Goal: Task Accomplishment & Management: Use online tool/utility

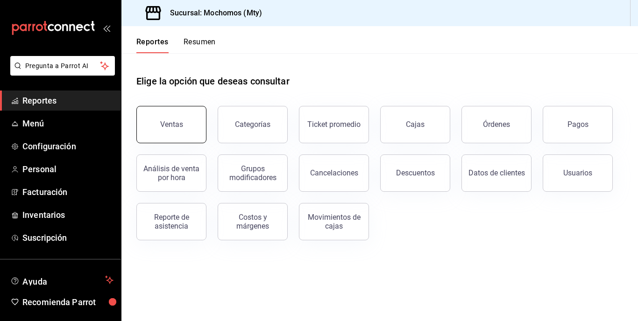
click at [189, 121] on button "Ventas" at bounding box center [171, 124] width 70 height 37
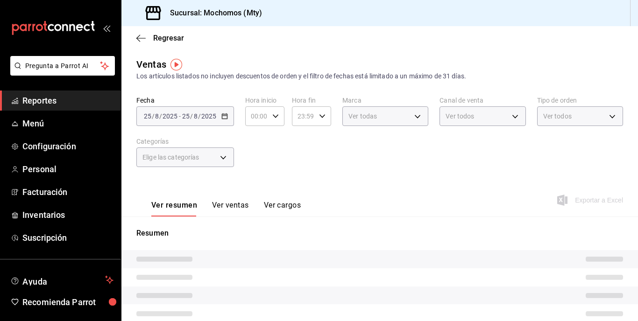
type input "05:00"
type input "05:59"
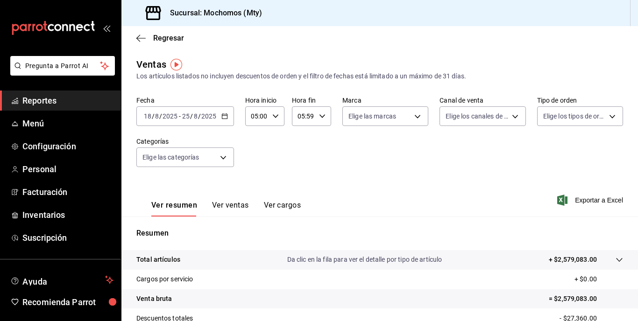
drag, startPoint x: 268, startPoint y: 21, endPoint x: 306, endPoint y: 72, distance: 63.8
click at [268, 21] on div "Sucursal: Mochomos (Mty)" at bounding box center [379, 13] width 517 height 26
click at [217, 123] on div "[DATE] [DATE] - [DATE] [DATE]" at bounding box center [185, 117] width 98 height 20
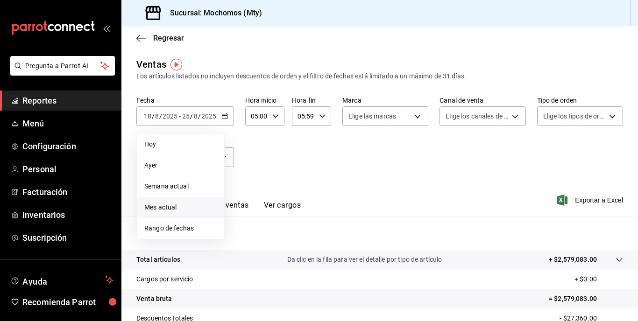
click at [166, 206] on span "Mes actual" at bounding box center [180, 208] width 72 height 10
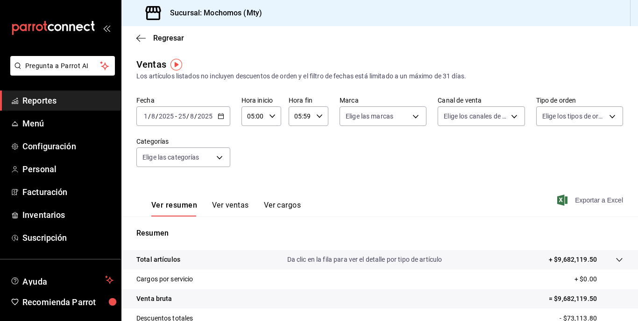
click at [598, 205] on span "Exportar a Excel" at bounding box center [591, 200] width 64 height 11
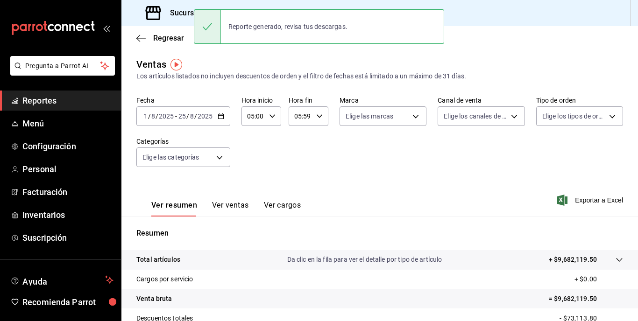
click at [291, 20] on div "Reporte generado, revisa tus descargas." at bounding box center [288, 26] width 134 height 21
